Goal: Task Accomplishment & Management: Manage account settings

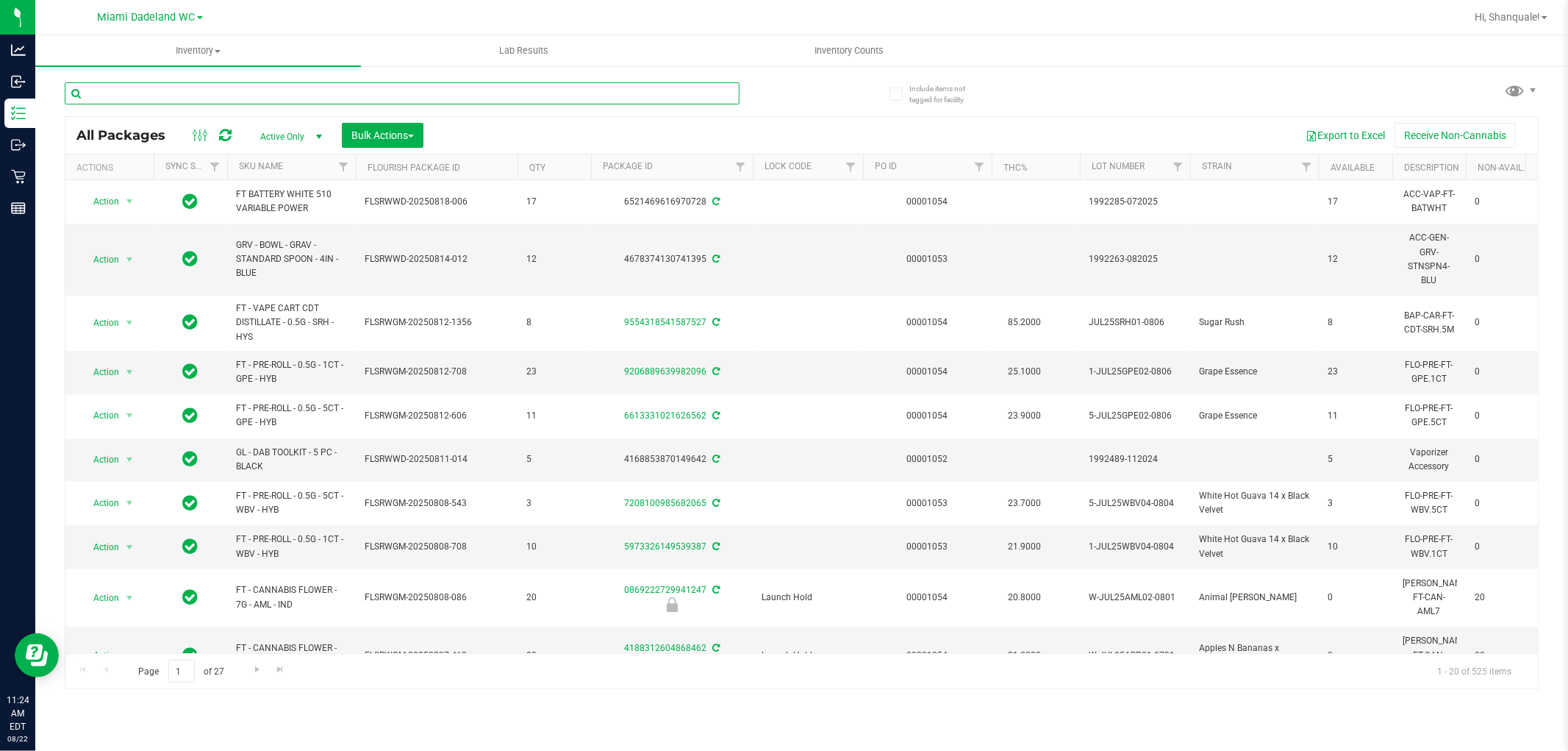
click at [135, 86] on input "text" at bounding box center [402, 94] width 675 height 22
type input "7571727534589249"
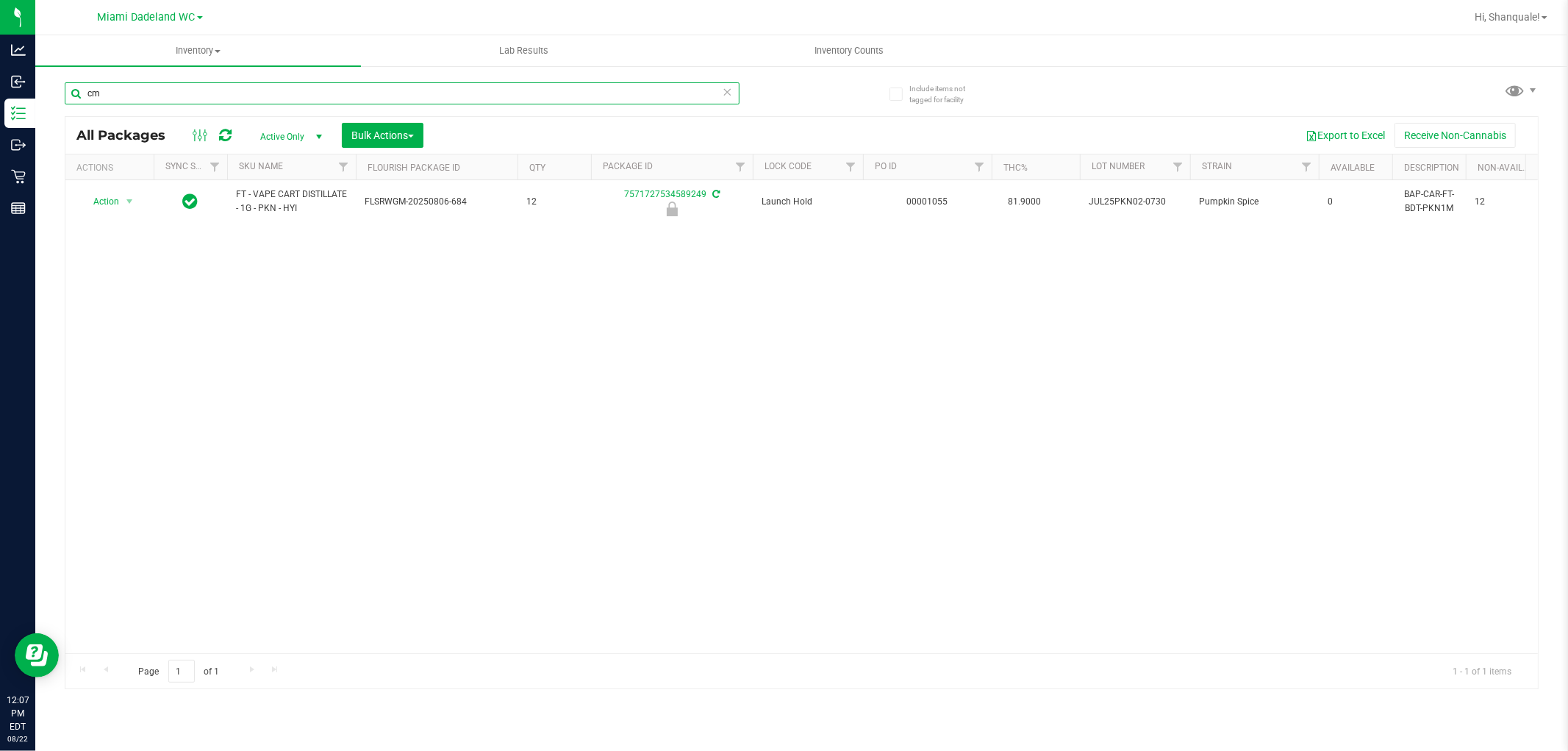
type input "cmm"
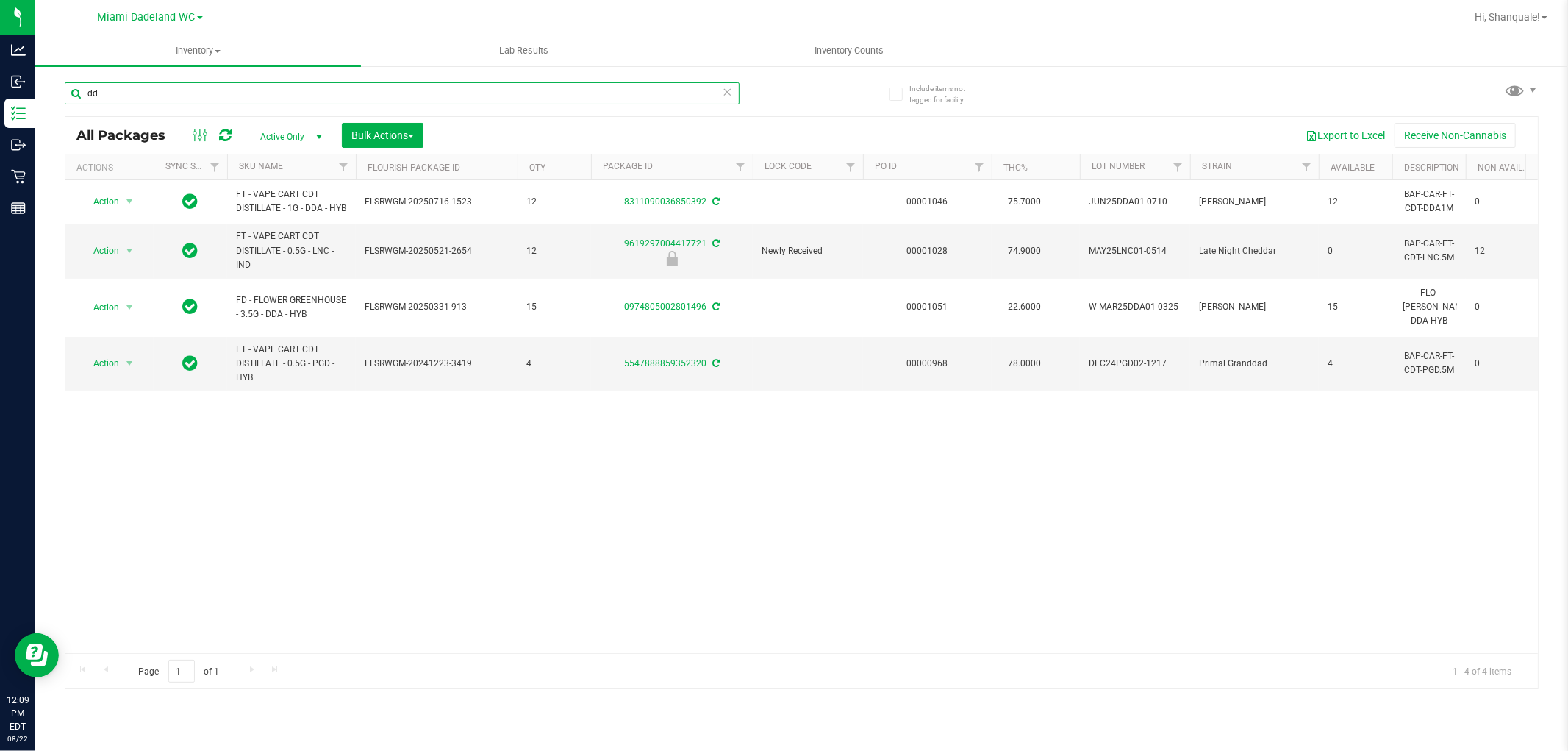
type input "d"
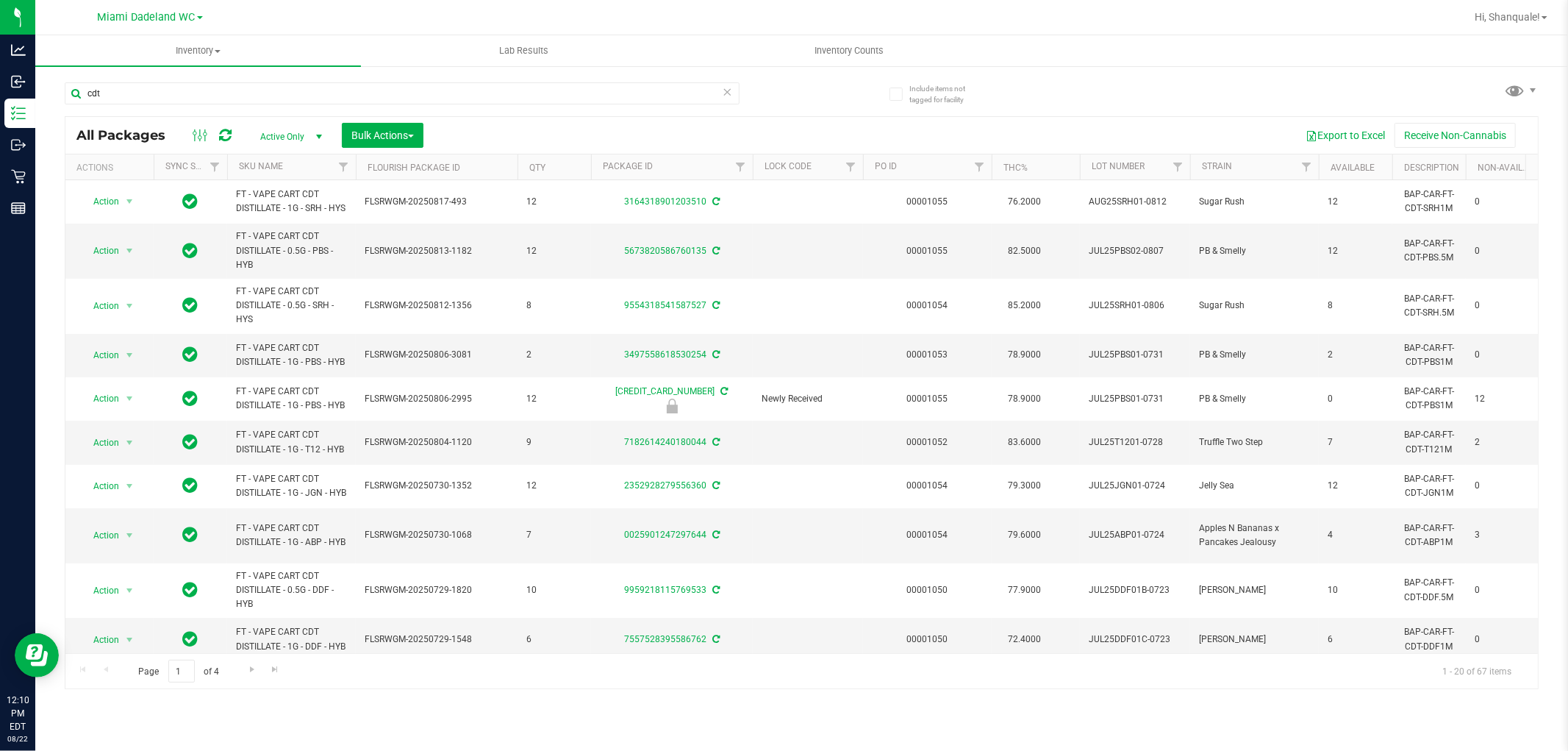
click at [283, 167] on th "SKU Name" at bounding box center [291, 167] width 129 height 26
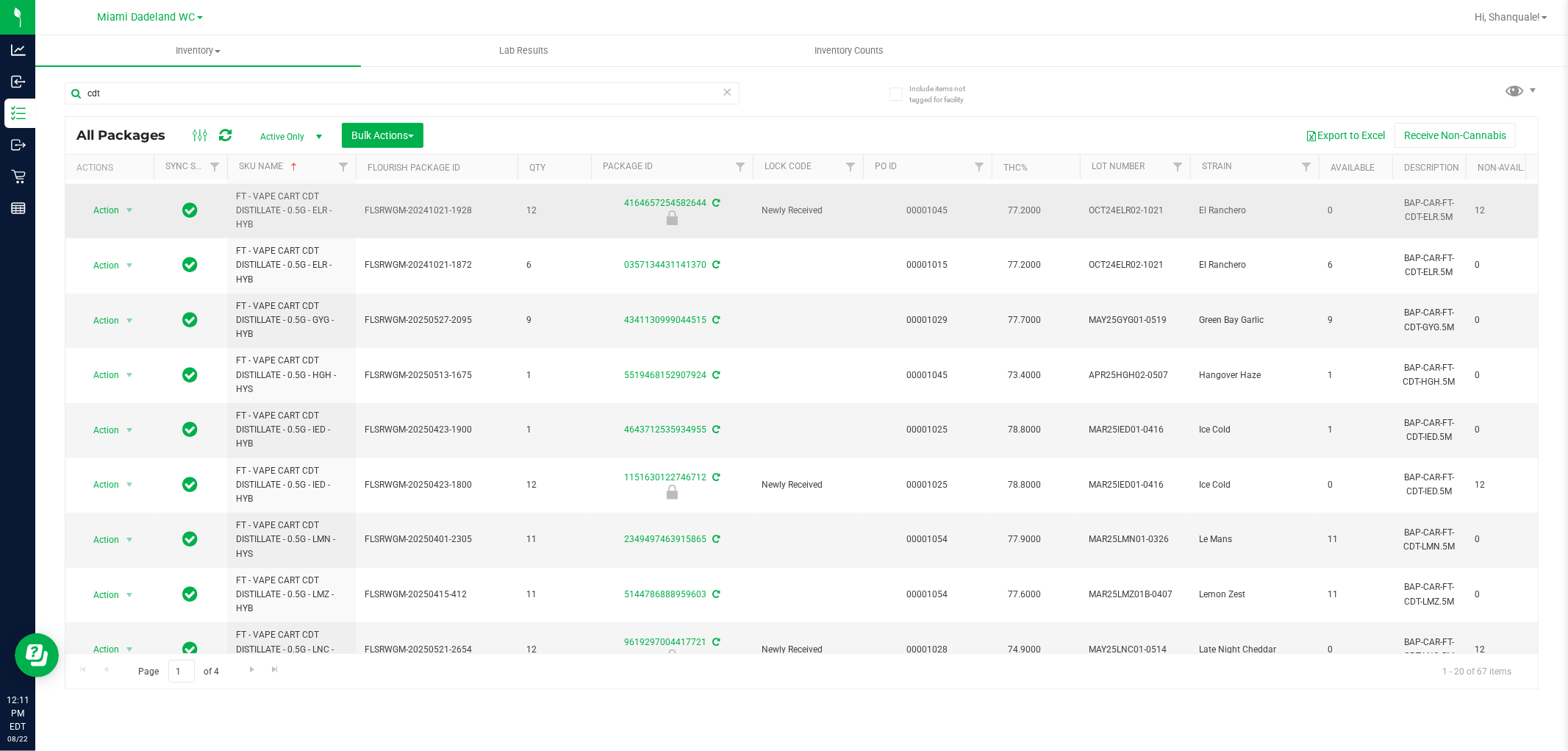
scroll to position [636, 0]
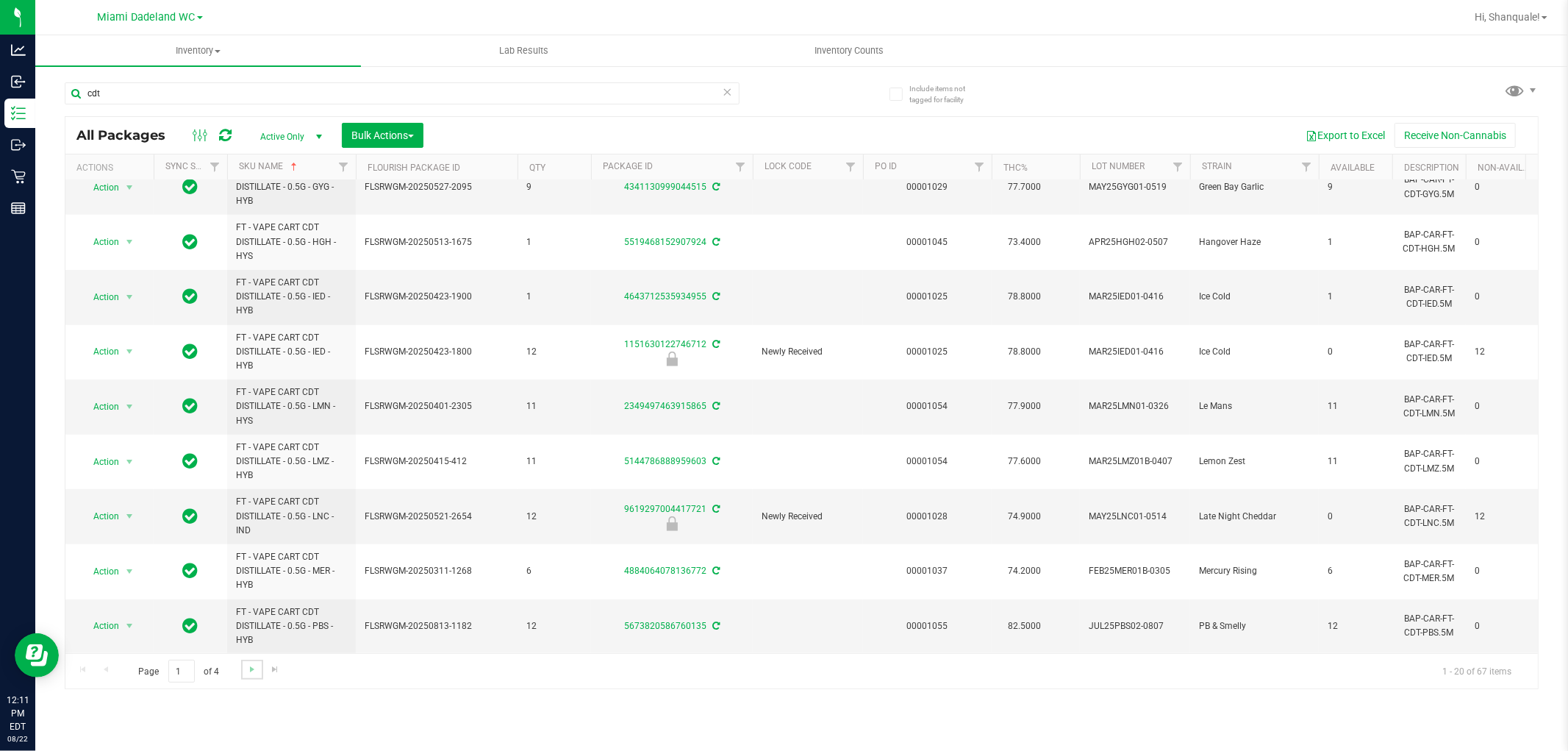
click at [243, 663] on link "Go to the next page" at bounding box center [252, 669] width 22 height 20
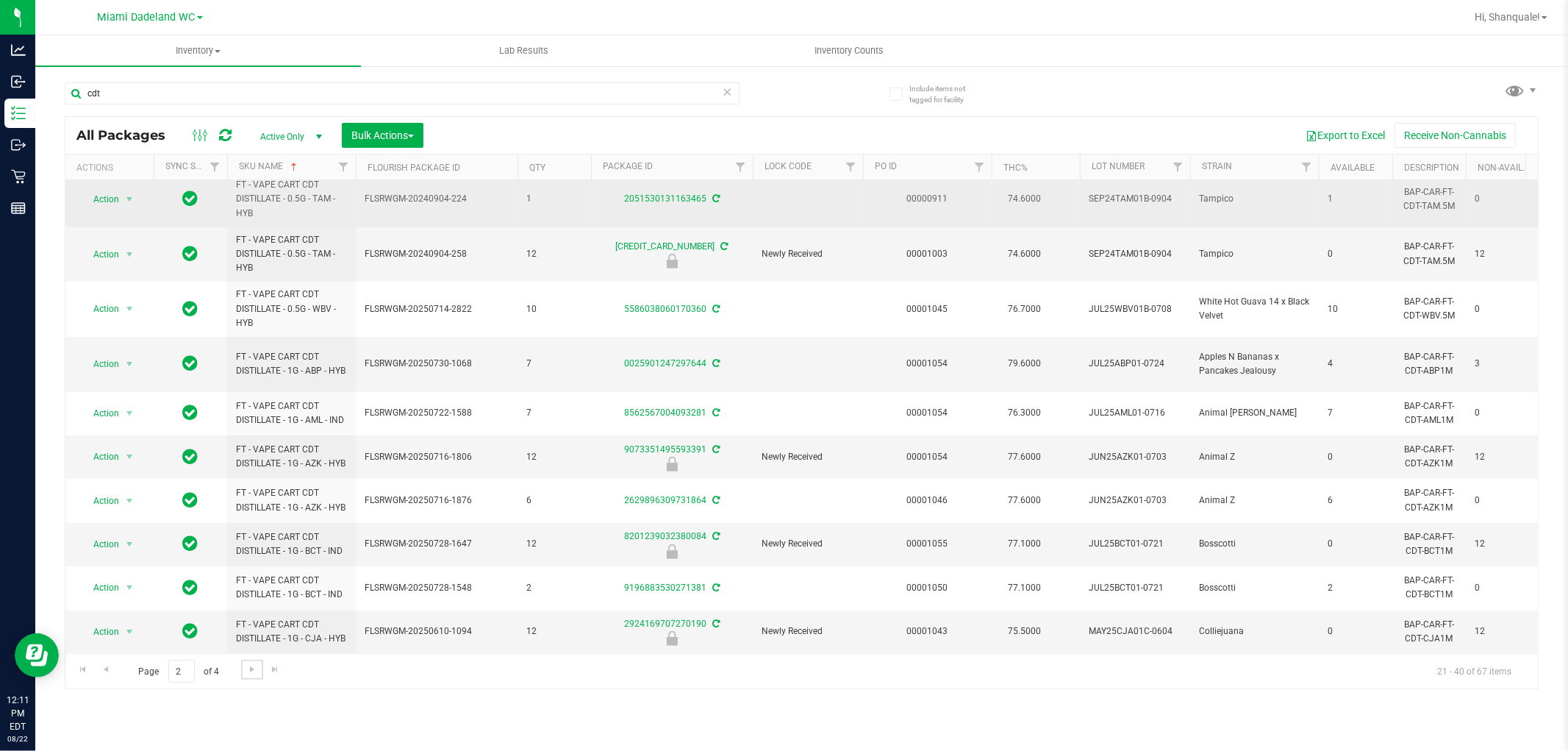
scroll to position [572, 0]
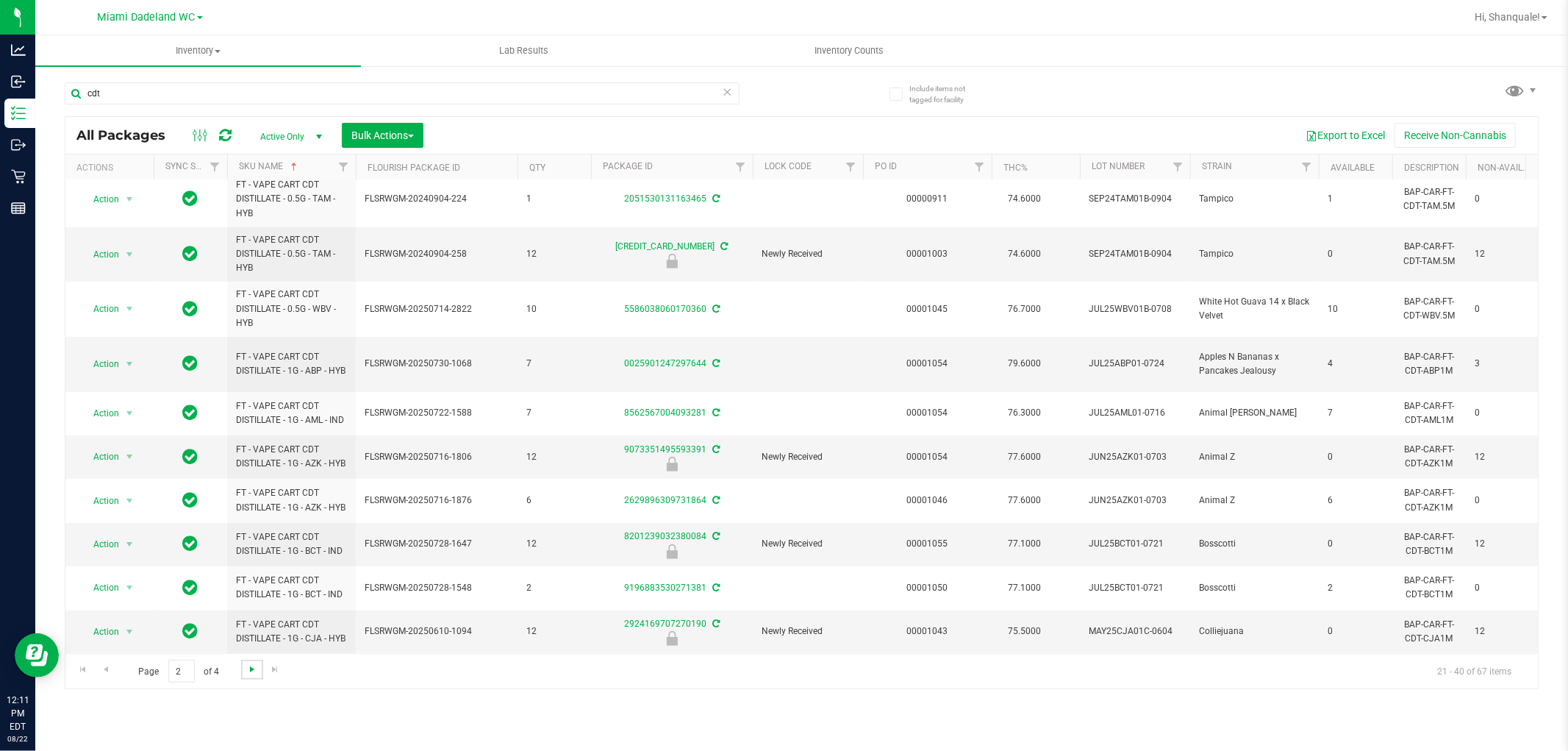
click at [249, 672] on span "Go to the next page" at bounding box center [252, 669] width 12 height 12
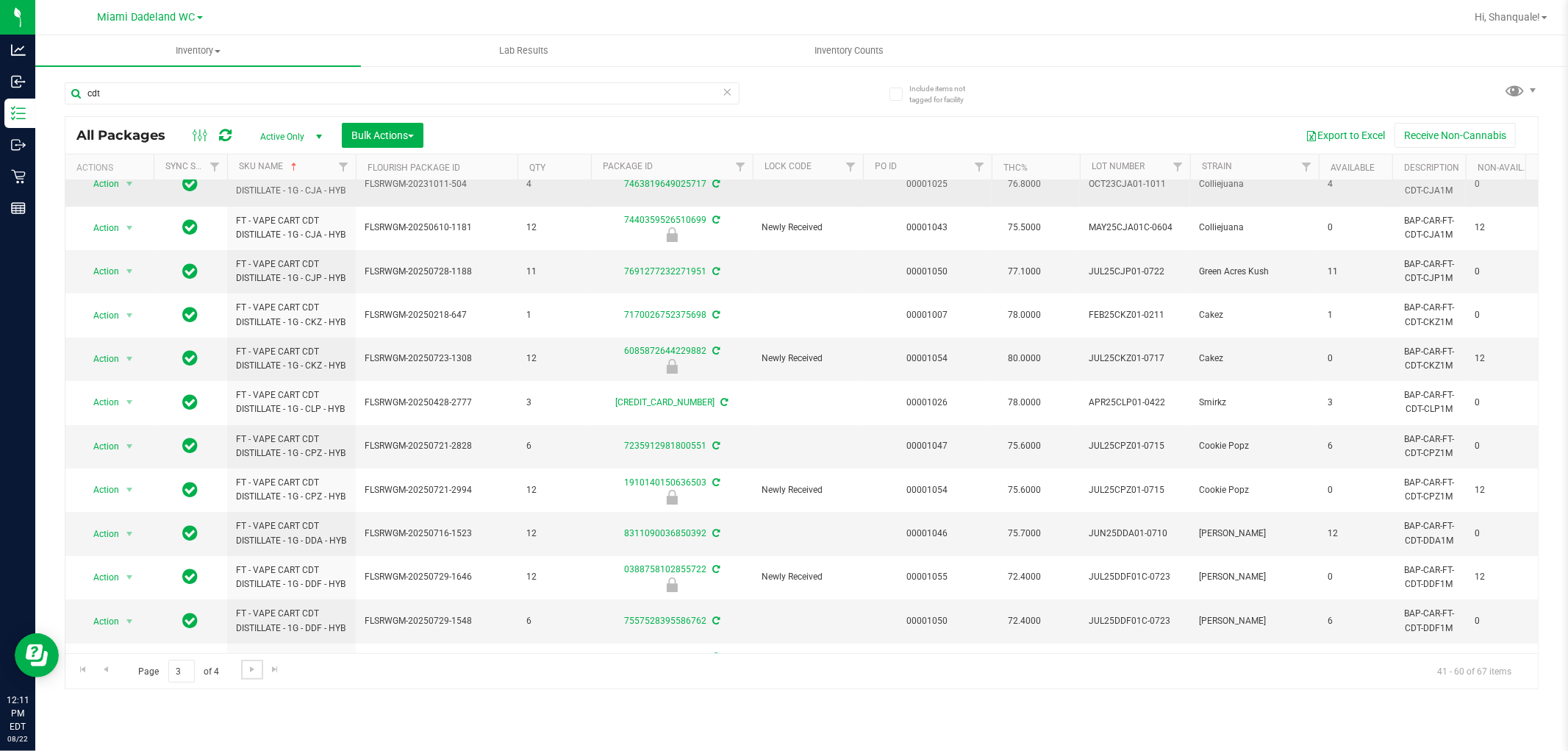
scroll to position [163, 0]
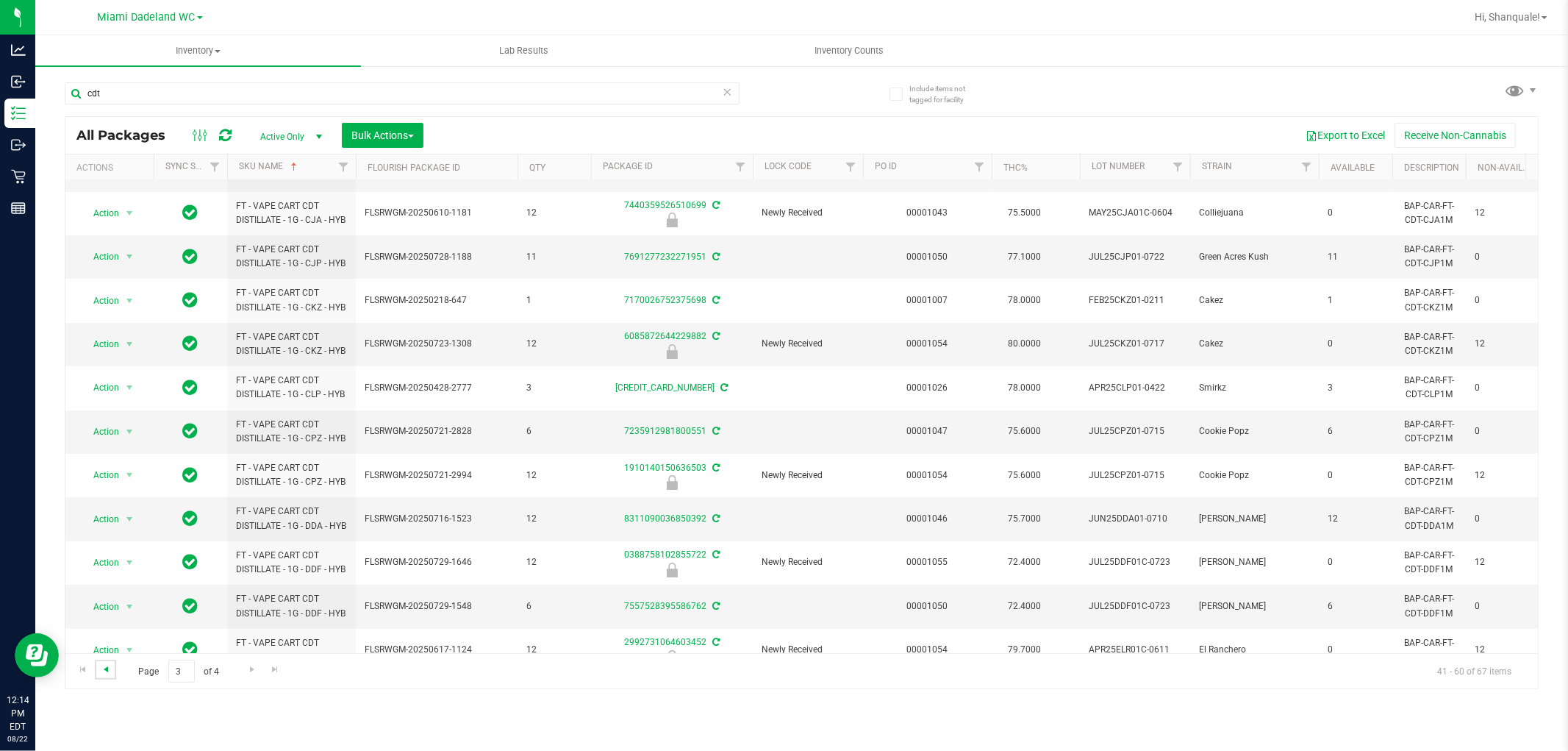
click at [102, 667] on span "Go to the previous page" at bounding box center [106, 669] width 12 height 12
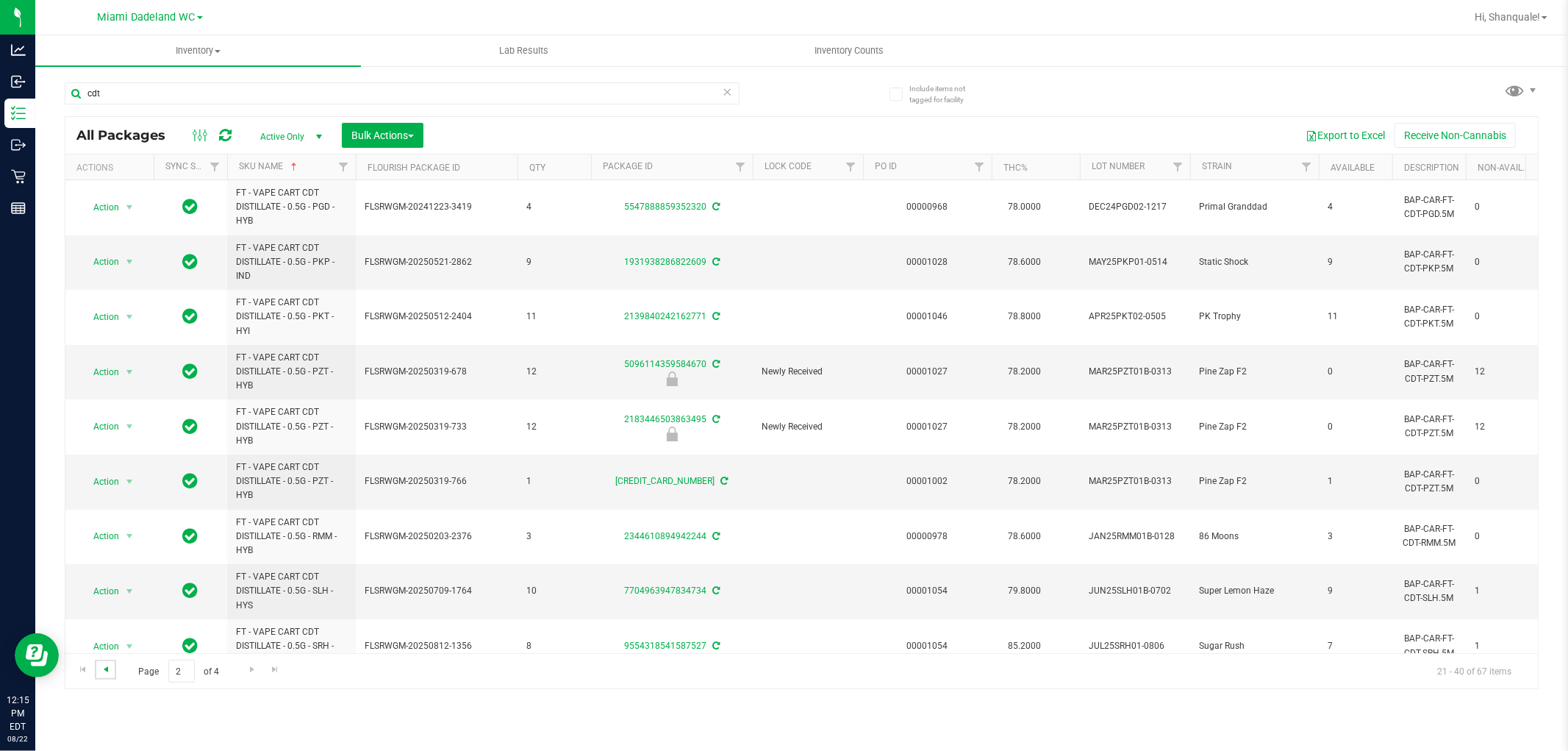
click at [105, 671] on span "Go to the previous page" at bounding box center [106, 669] width 12 height 12
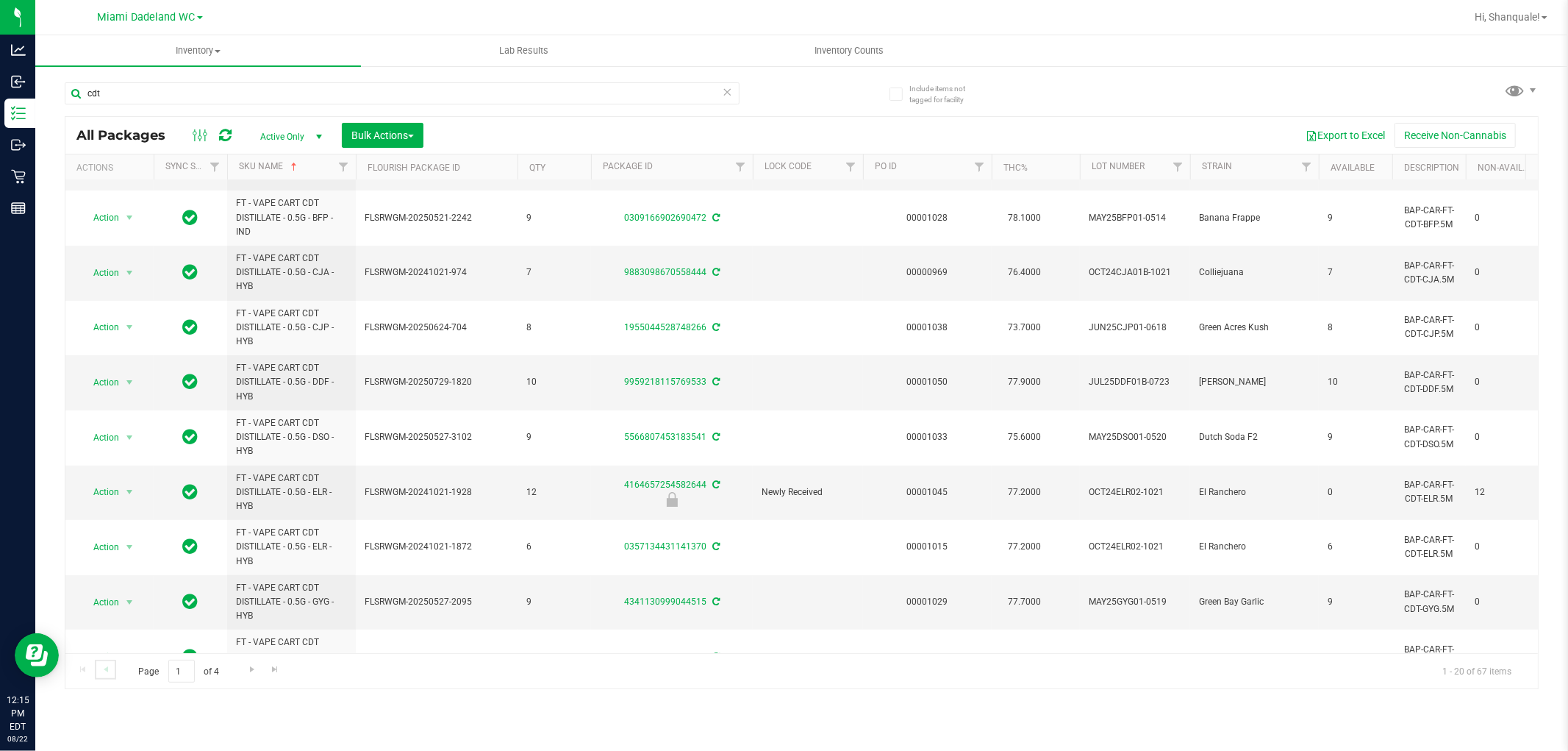
scroll to position [209, 0]
click at [235, 96] on input "cdt" at bounding box center [402, 94] width 675 height 22
click at [233, 96] on input "cdt" at bounding box center [402, 94] width 675 height 22
click at [233, 96] on input "cdt" at bounding box center [402, 94] width 675 height 22
type input "c"
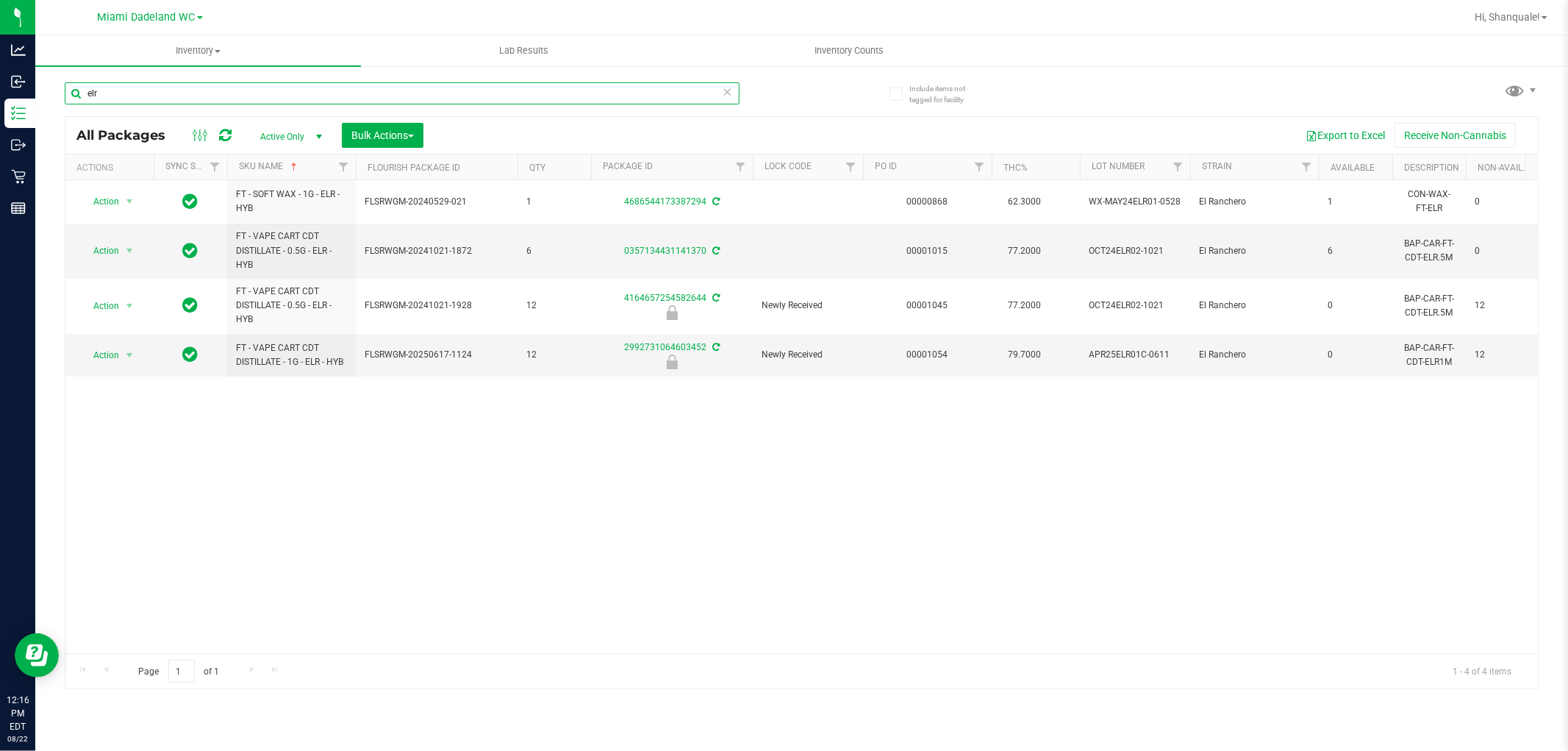
type input "elr"
click at [312, 425] on div "Action Action Adjust qty Create package Edit attributes Global inventory Locate…" at bounding box center [802, 416] width 1473 height 473
click at [118, 356] on span "Action" at bounding box center [100, 355] width 40 height 21
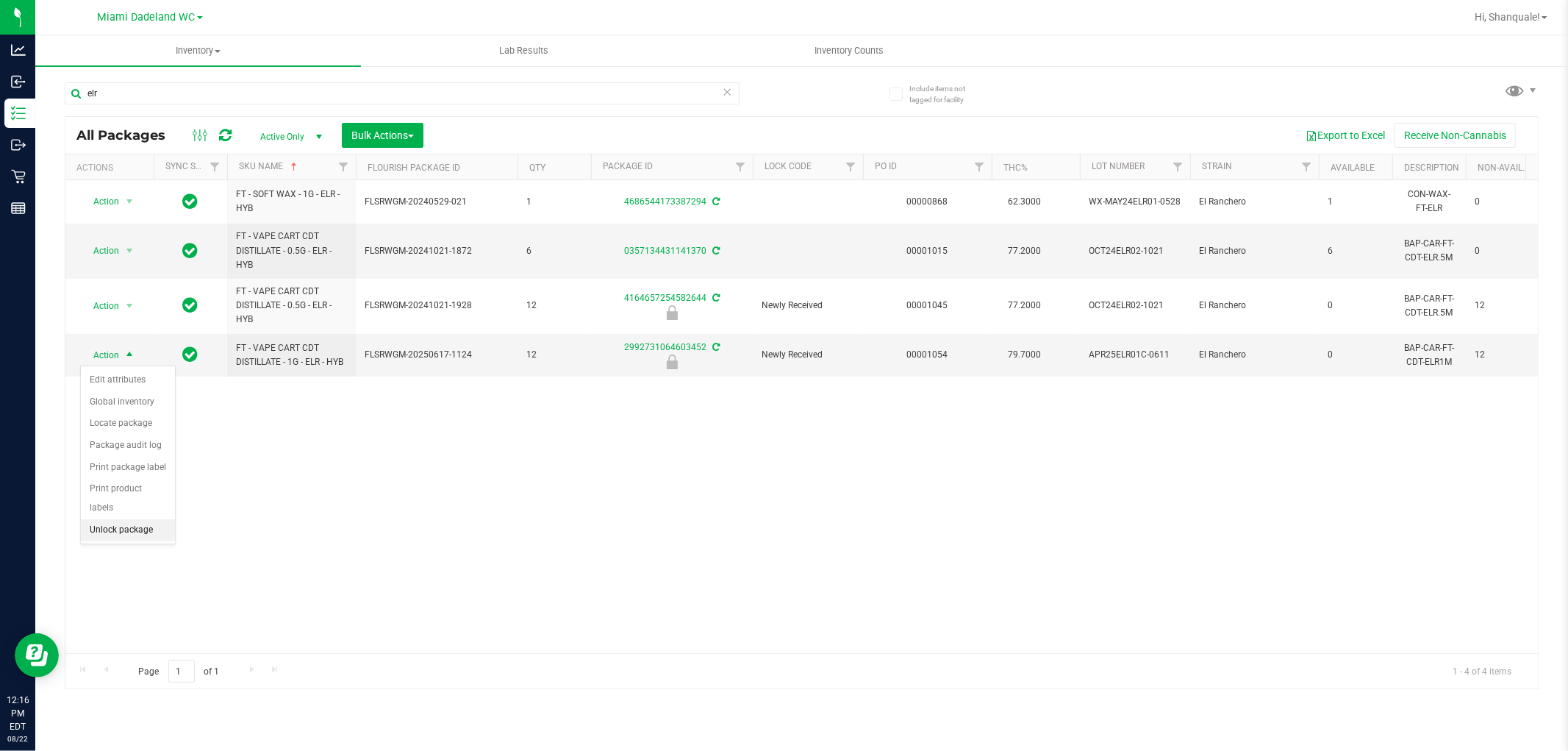
click at [133, 534] on li "Unlock package" at bounding box center [128, 530] width 94 height 22
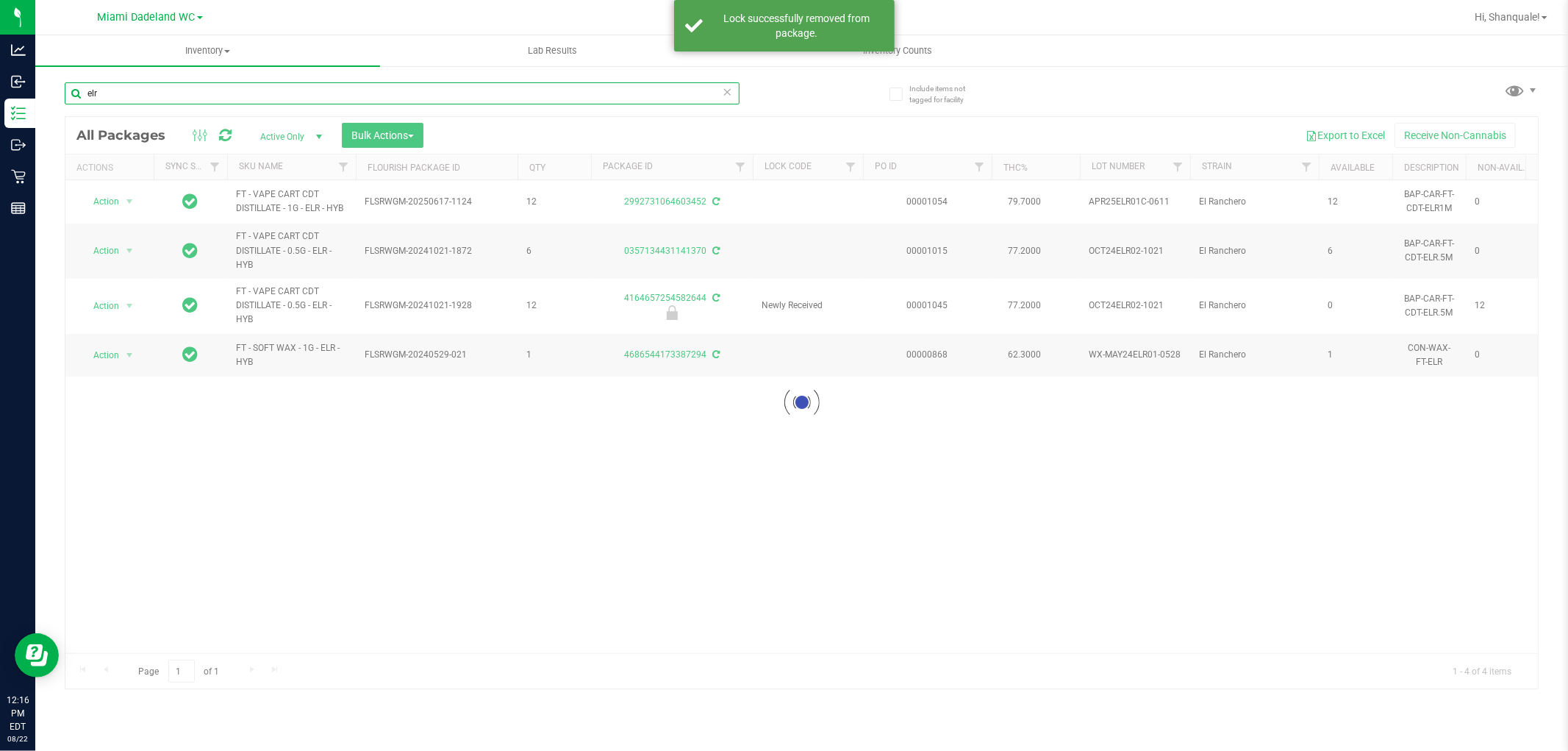
click at [415, 86] on input "elr" at bounding box center [402, 94] width 675 height 22
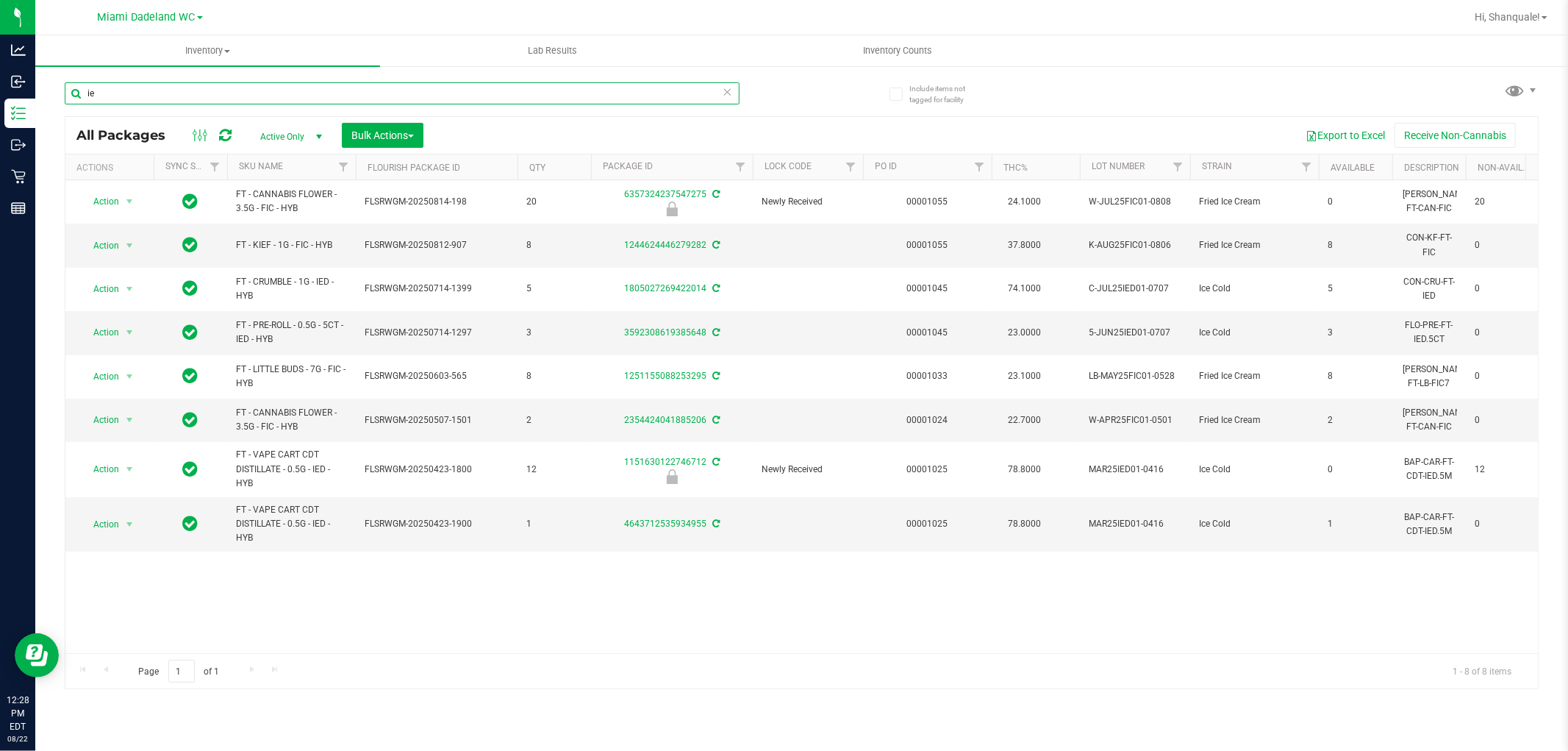
type input "i"
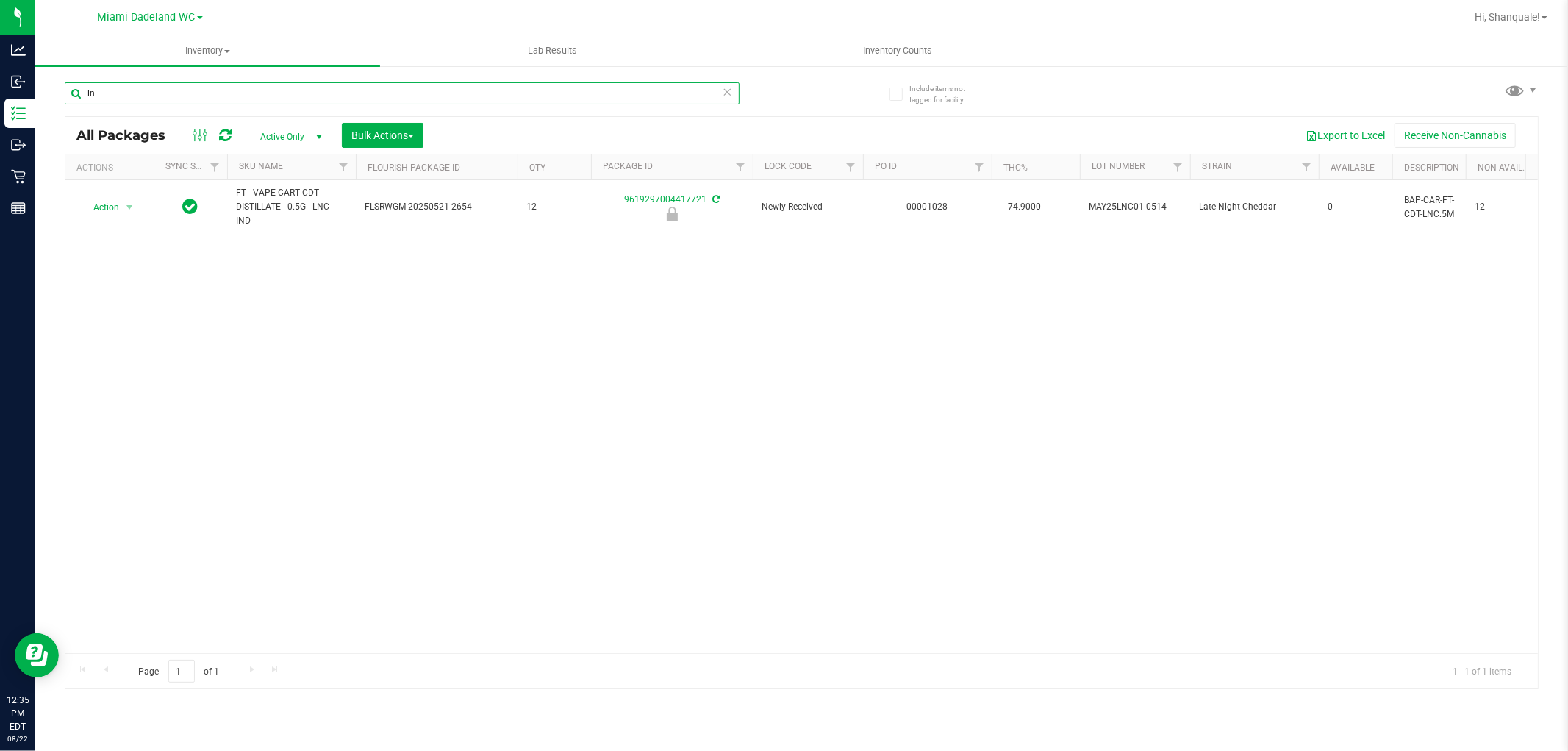
type input "l"
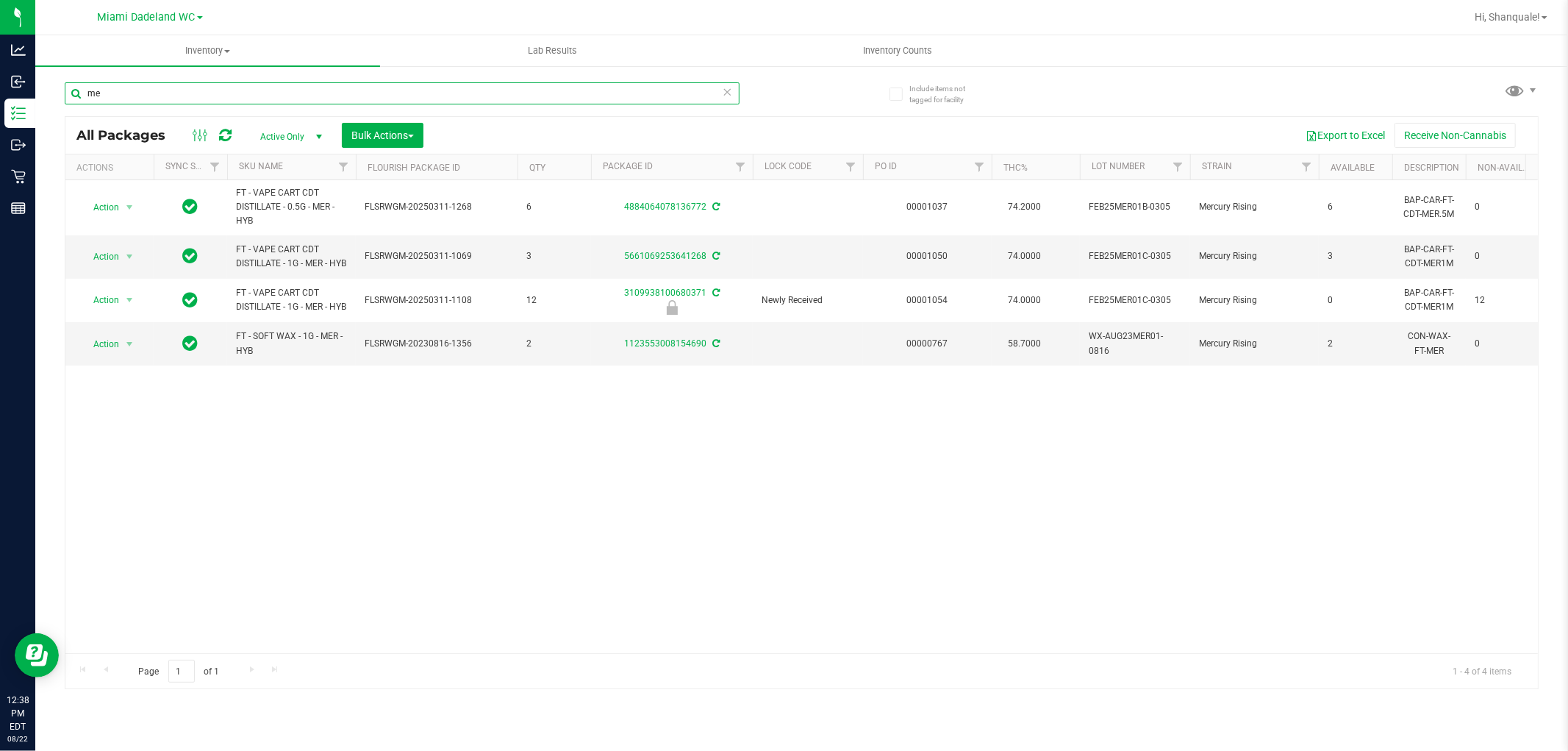
type input "m"
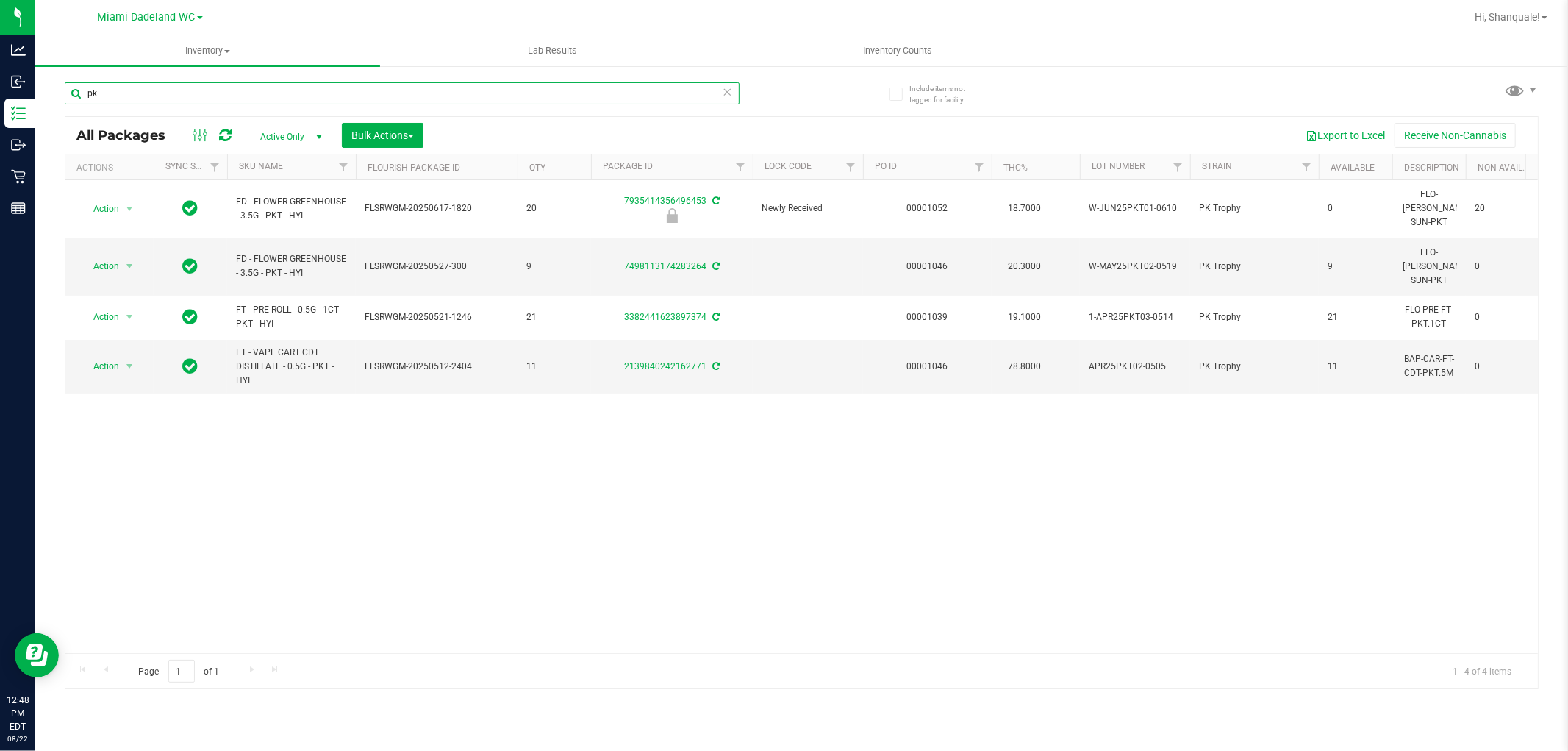
type input "p"
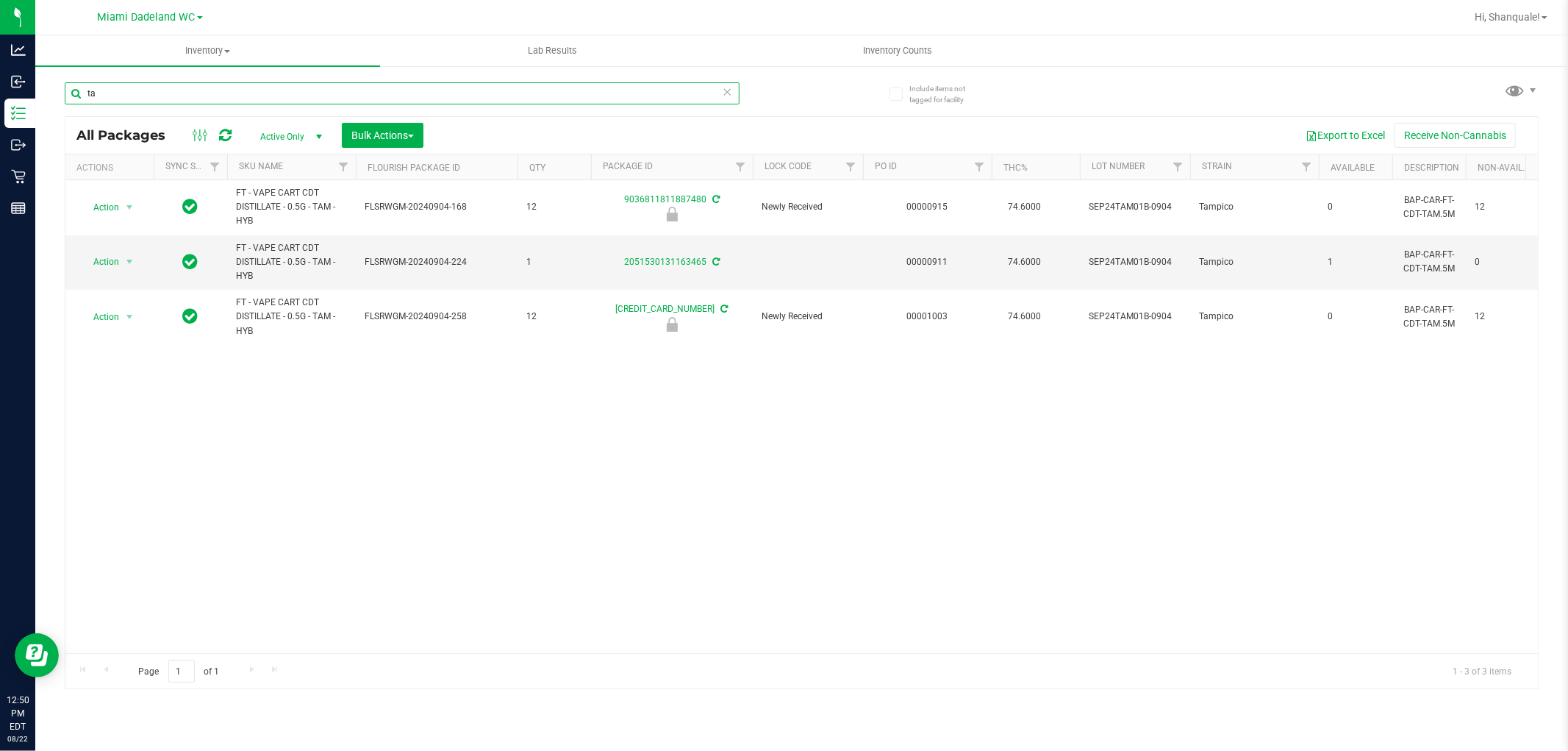
type input "t"
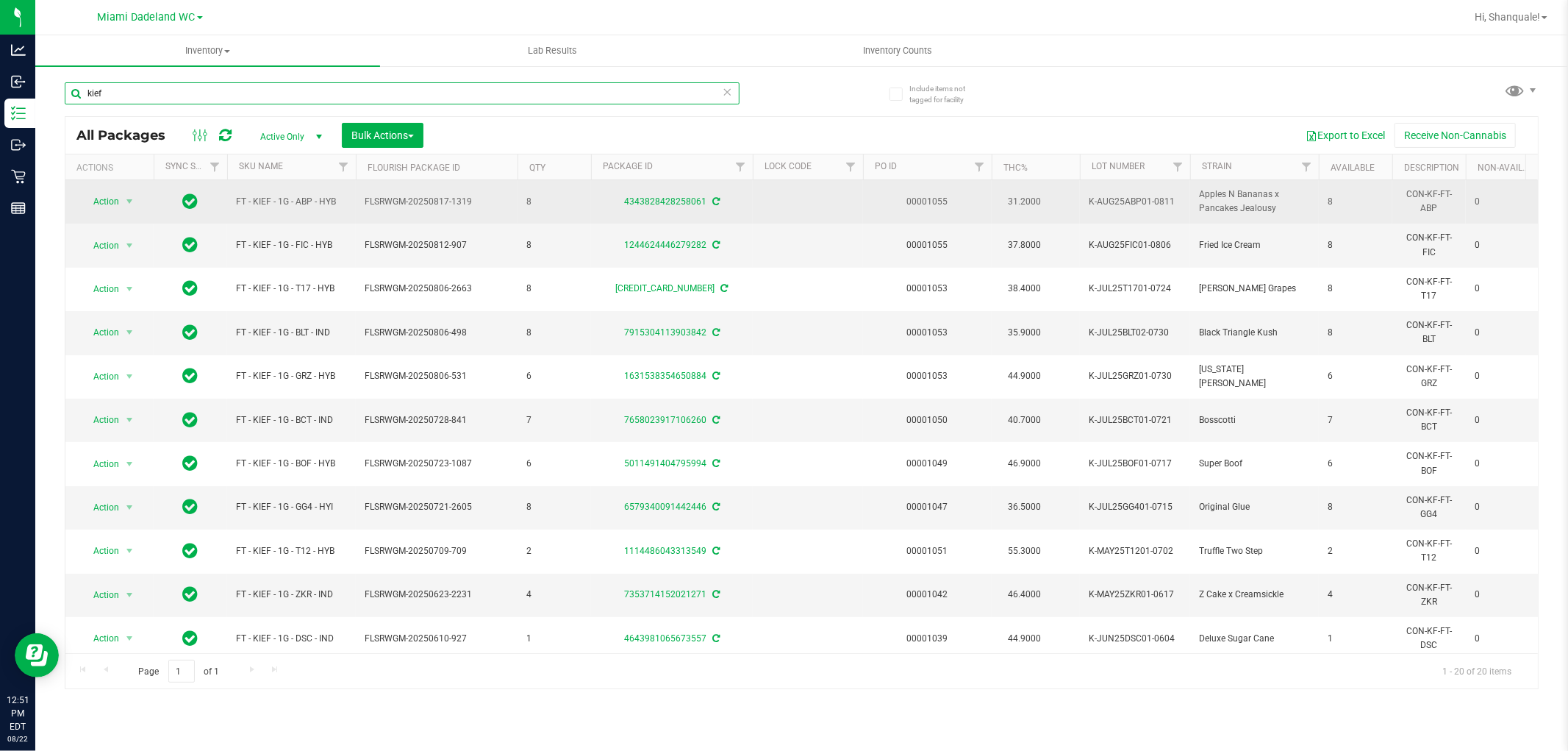
type input "kief"
click at [110, 205] on span "Action" at bounding box center [100, 202] width 40 height 21
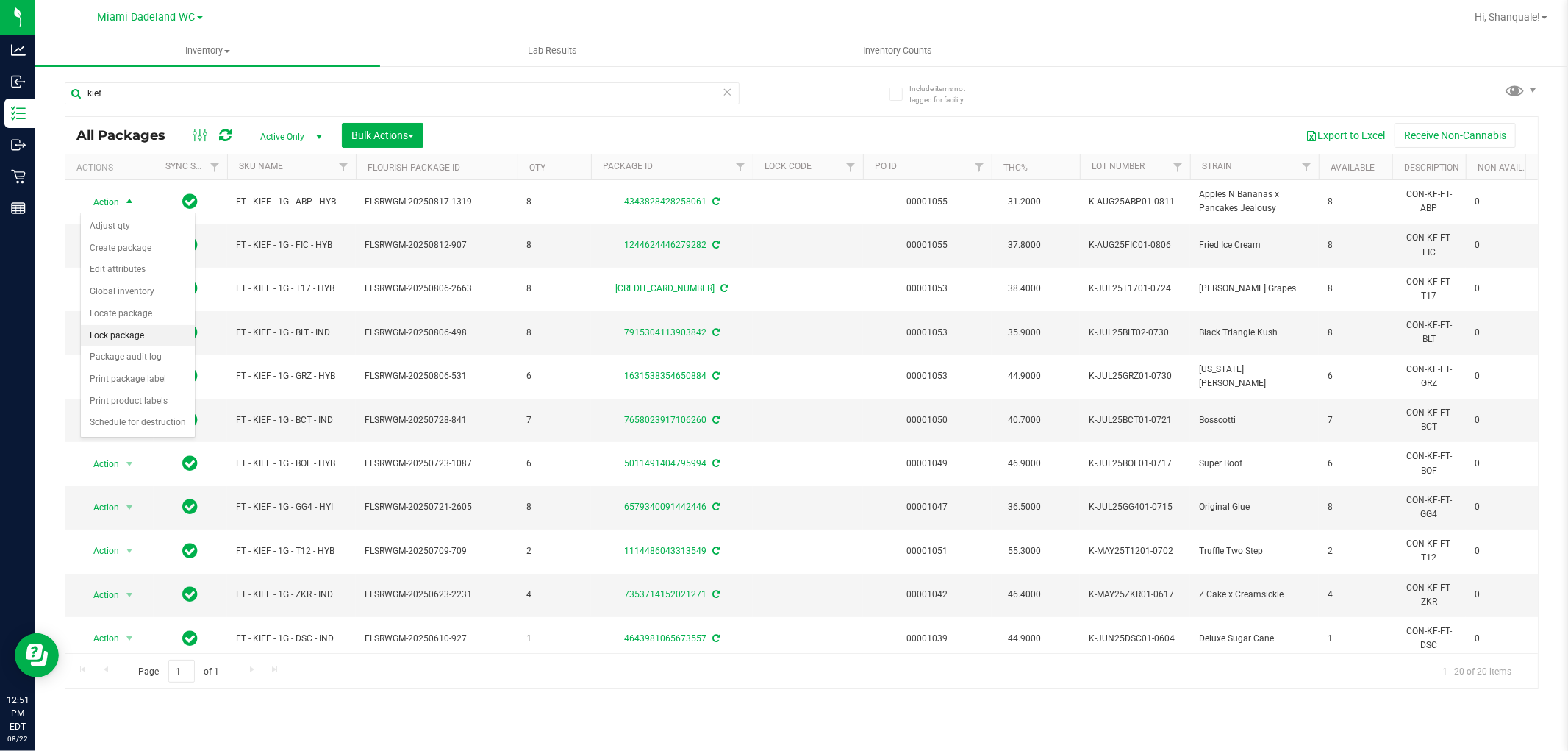
click at [116, 333] on li "Lock package" at bounding box center [138, 336] width 114 height 22
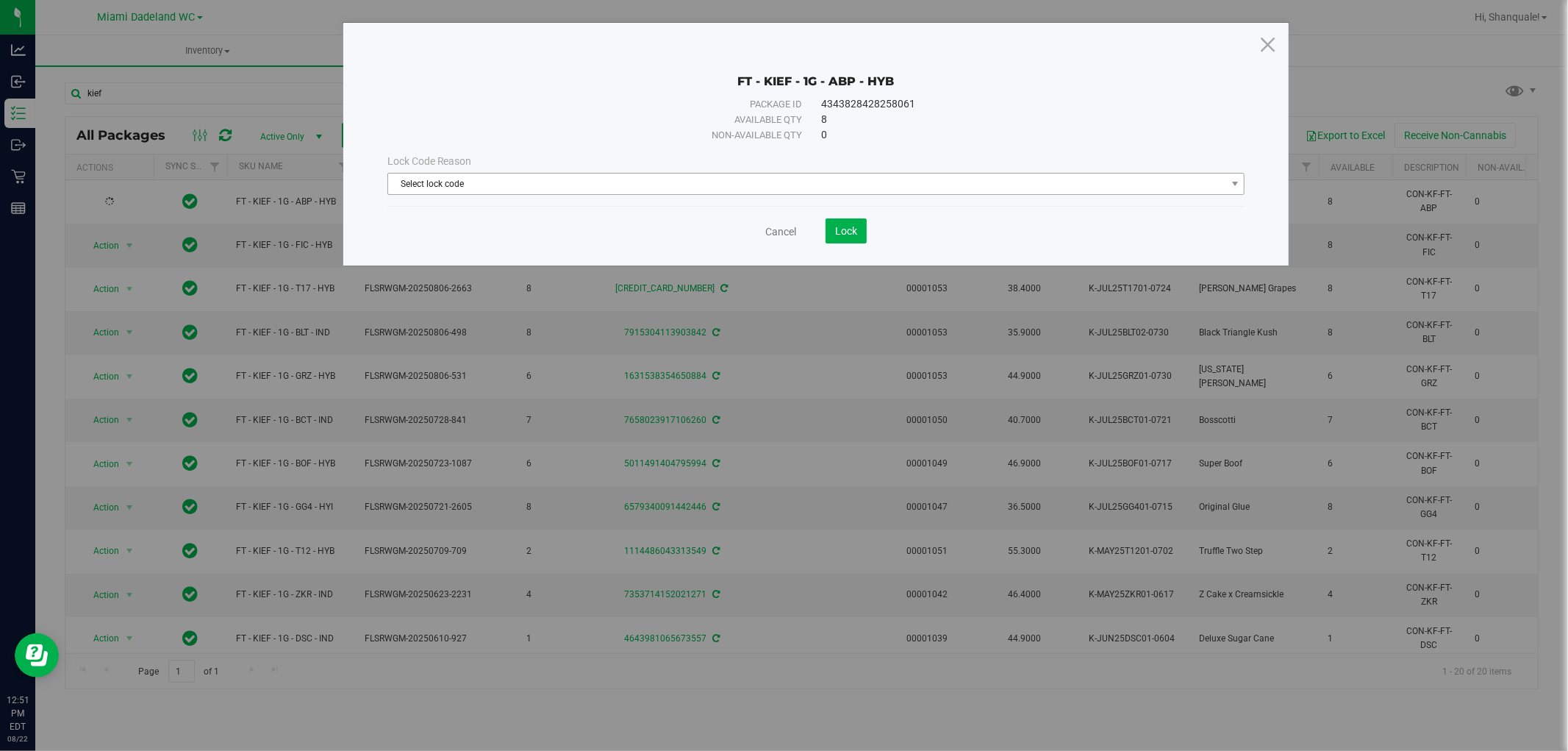
click at [424, 184] on span "Select lock code" at bounding box center [807, 184] width 838 height 21
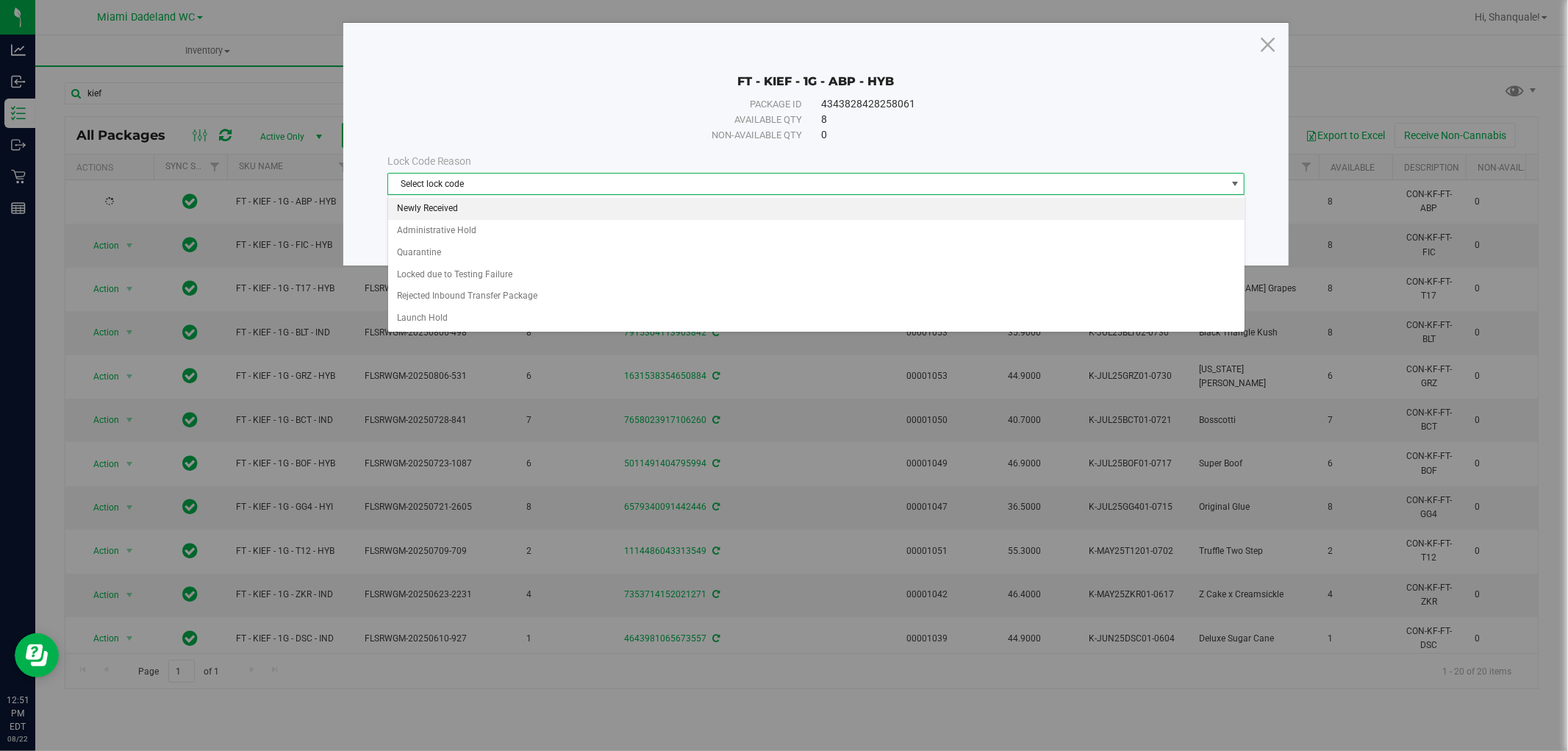
click at [413, 214] on li "Newly Received" at bounding box center [816, 209] width 856 height 22
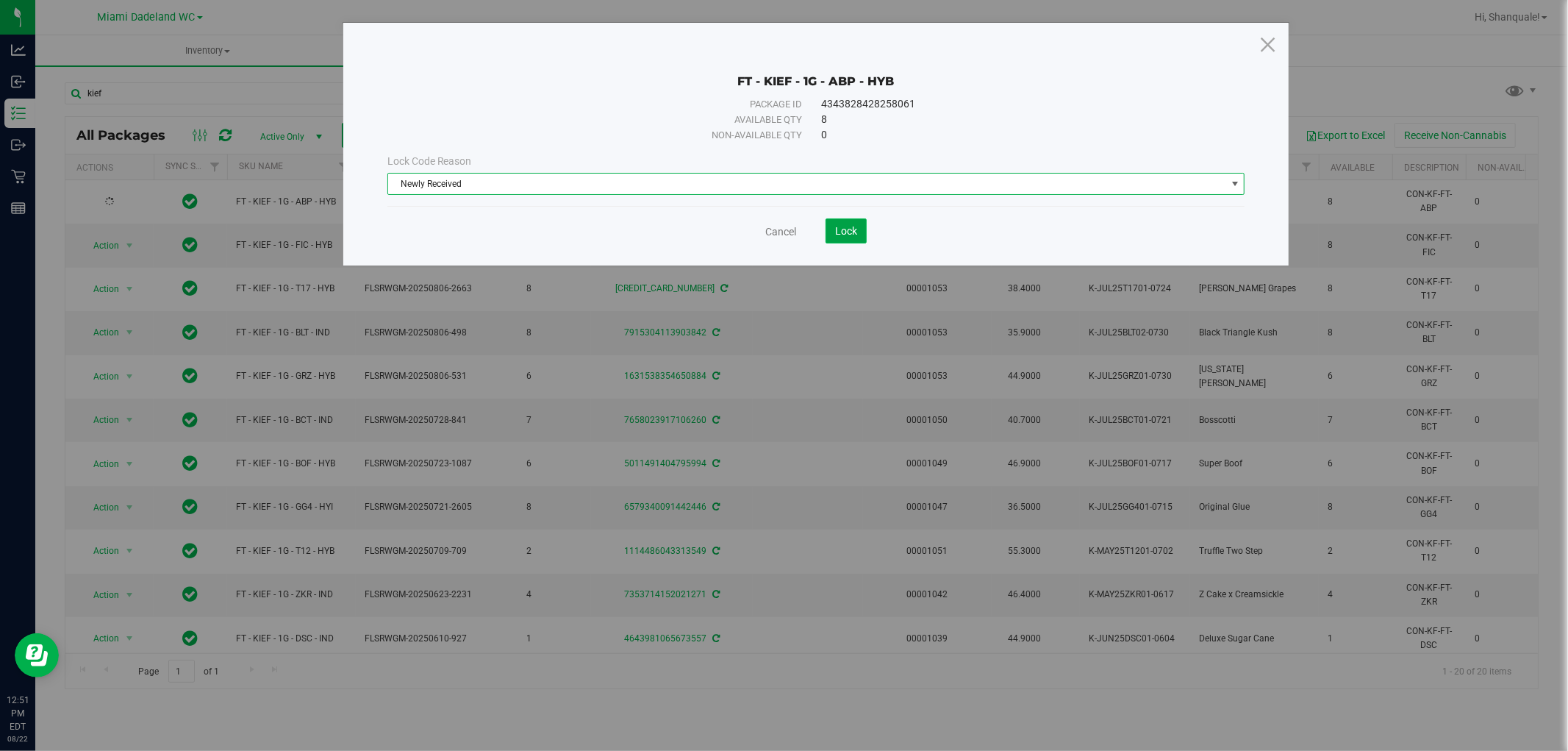
click at [852, 243] on button "Lock" at bounding box center [846, 230] width 41 height 25
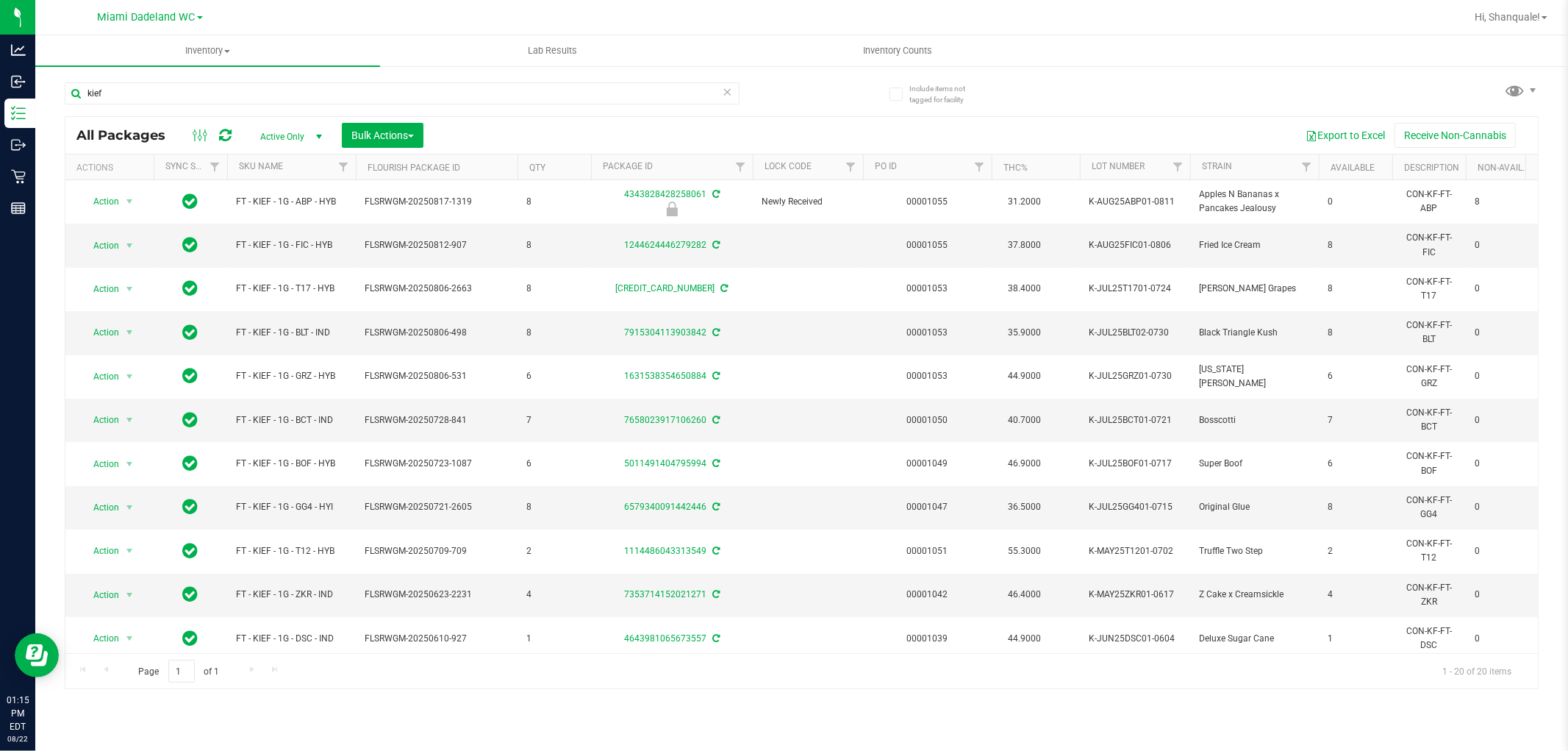
click at [919, 750] on html "Analytics Inbound Inventory Outbound Retail Reports 01:15 PM EDT [DATE] 08/22 M…" at bounding box center [784, 375] width 1568 height 751
